Goal: Obtain resource: Download file/media

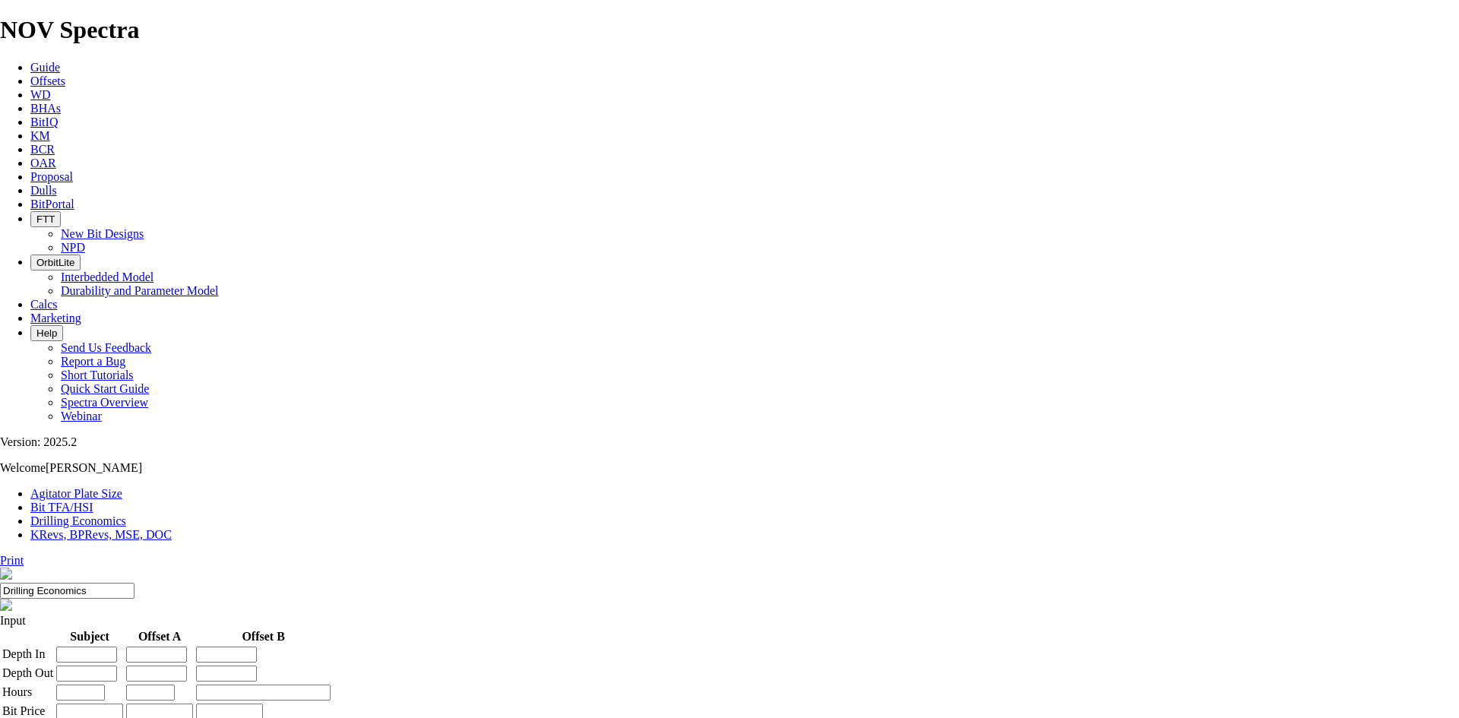
click at [65, 74] on span "Offsets" at bounding box center [47, 80] width 35 height 13
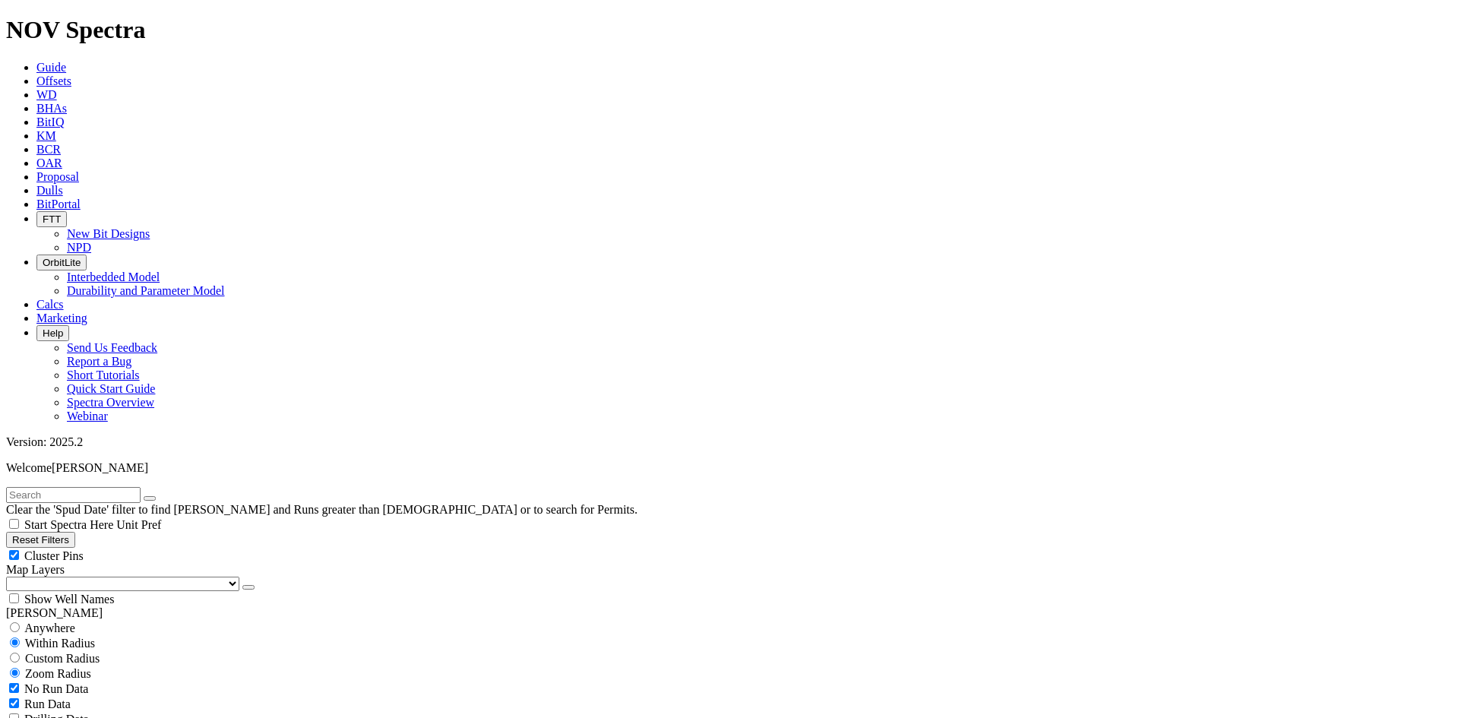
scroll to position [532, 0]
select select "7.875"
checkbox input "false"
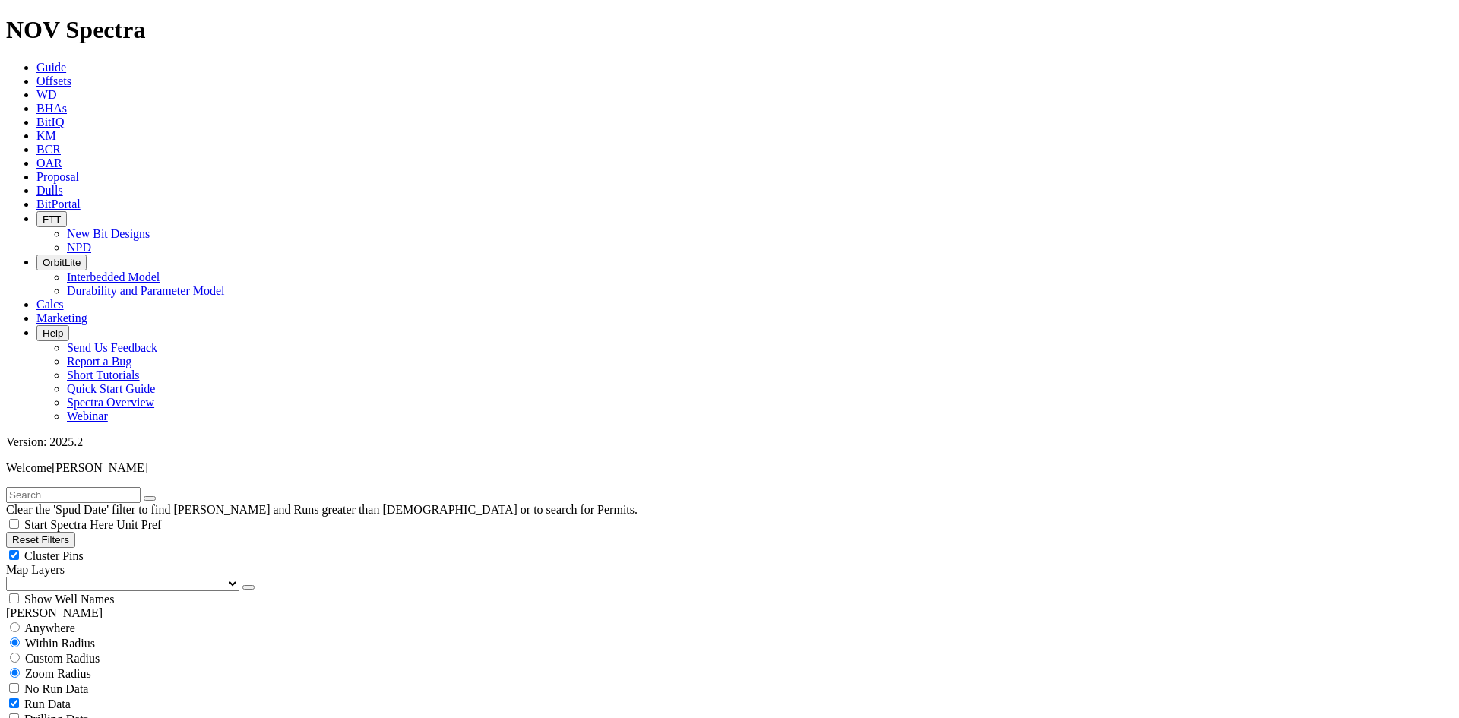
select select "? number:7.875 ?"
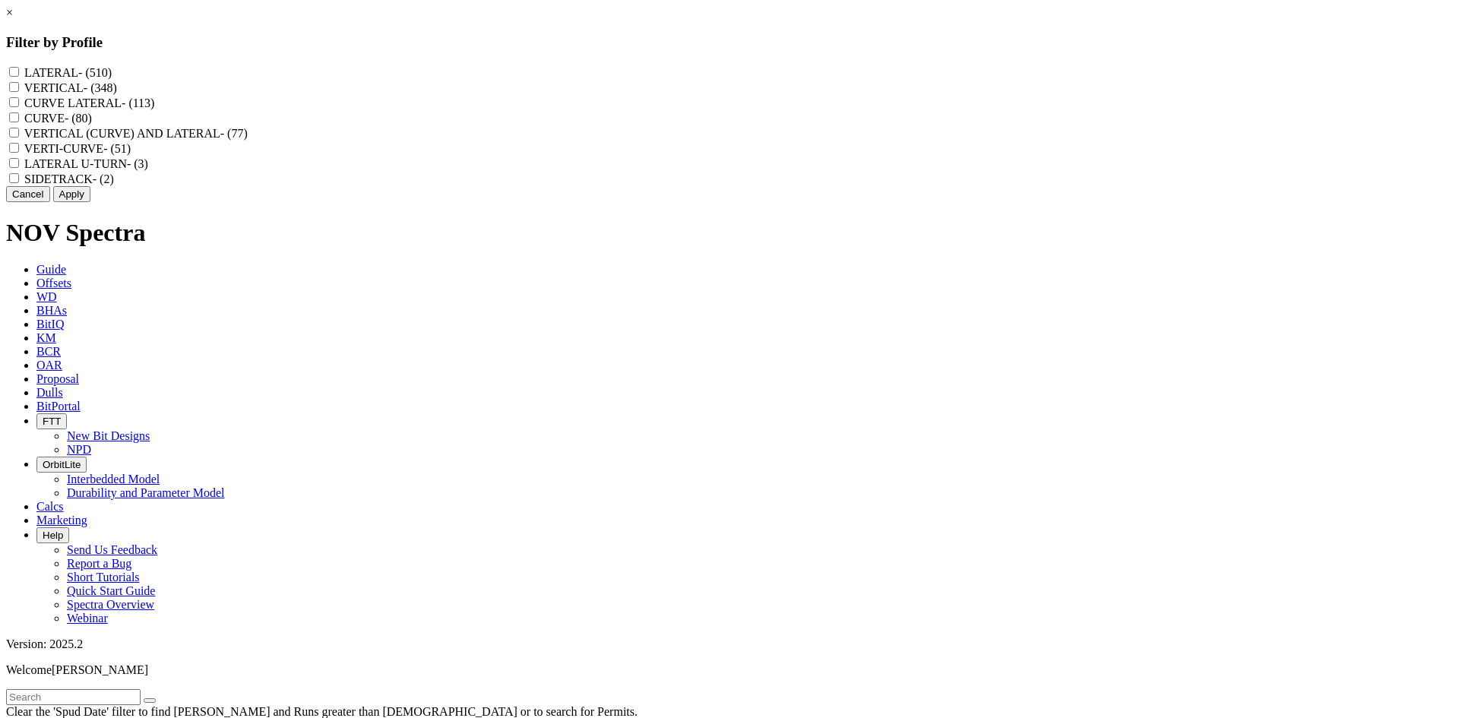
click at [19, 75] on input "LATERAL - (510)" at bounding box center [14, 72] width 10 height 10
checkbox input "true"
click at [19, 168] on U-TURN "LATERAL U-TURN - (3)" at bounding box center [14, 163] width 10 height 10
checkbox U-TURN "true"
click at [19, 107] on LATERAL "CURVE LATERAL - (113)" at bounding box center [14, 102] width 10 height 10
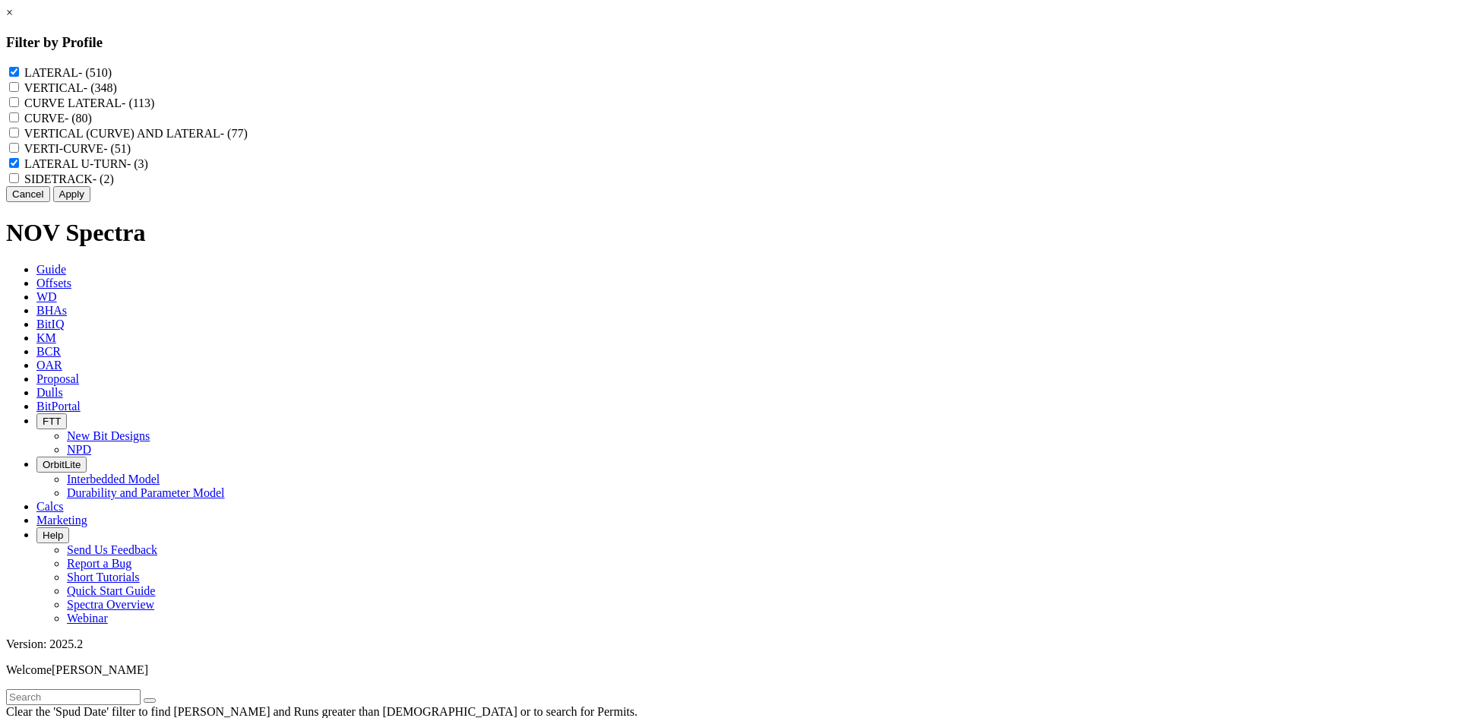
checkbox LATERAL "true"
click at [19, 138] on LATERAL "VERTICAL (CURVE) AND LATERAL - (77)" at bounding box center [14, 133] width 10 height 10
checkbox LATERAL "true"
click at [90, 202] on button "Apply" at bounding box center [71, 194] width 37 height 16
